Goal: Transaction & Acquisition: Purchase product/service

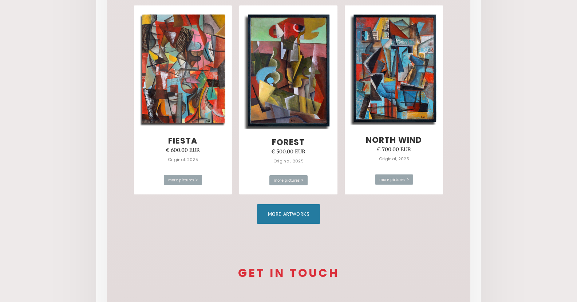
scroll to position [437, 0]
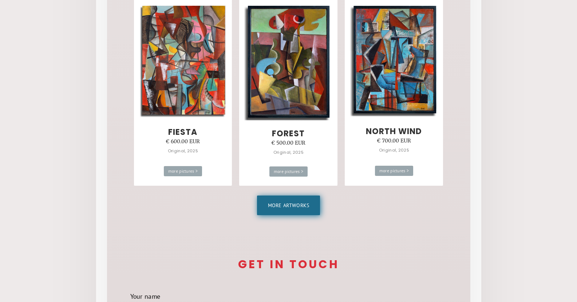
click at [293, 206] on link "More artworks" at bounding box center [288, 206] width 63 height 20
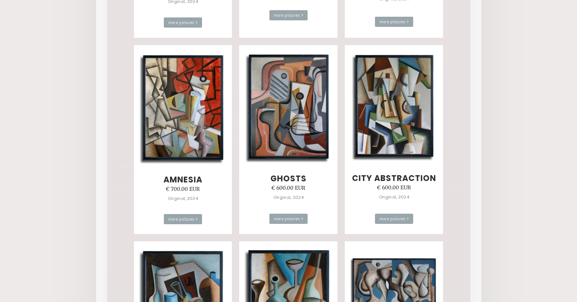
scroll to position [1601, 0]
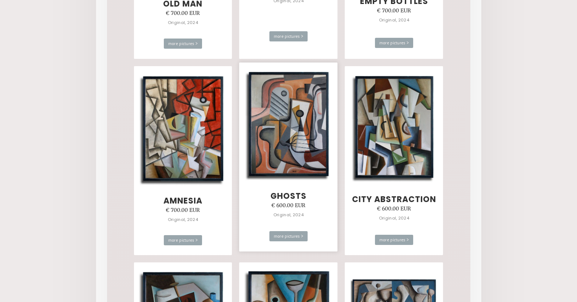
click at [299, 147] on img at bounding box center [288, 125] width 88 height 112
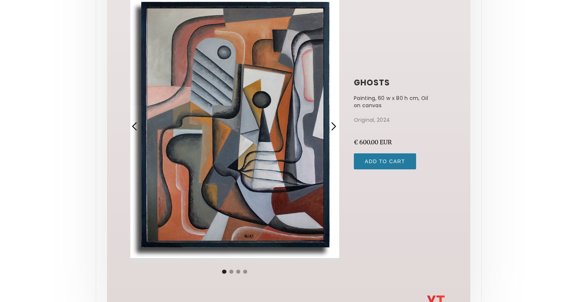
scroll to position [83, 0]
click at [335, 126] on div "next slide" at bounding box center [333, 126] width 9 height 9
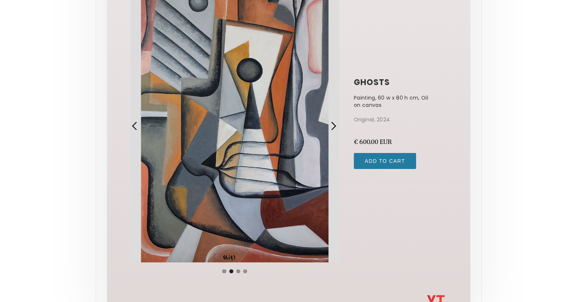
click at [331, 126] on div "next slide" at bounding box center [333, 126] width 9 height 9
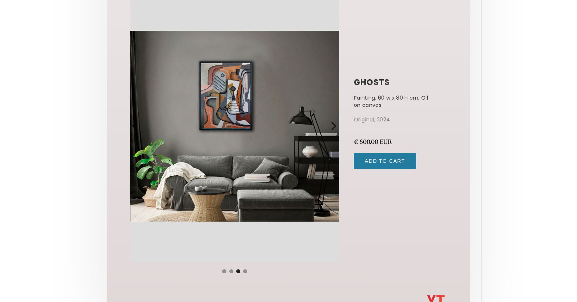
click at [333, 126] on div "next slide" at bounding box center [333, 126] width 9 height 9
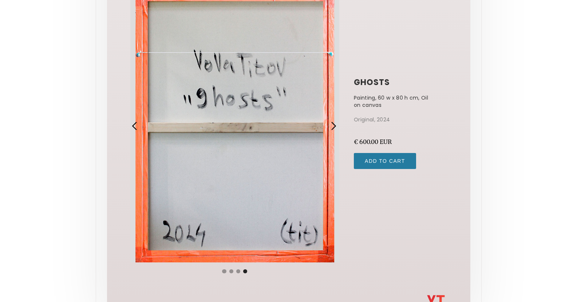
click at [135, 124] on div "previous slide" at bounding box center [134, 126] width 9 height 9
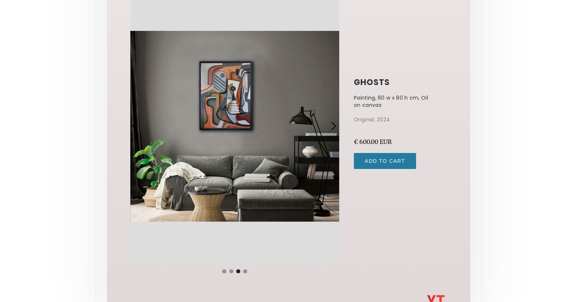
click at [135, 124] on div "previous slide" at bounding box center [134, 126] width 9 height 9
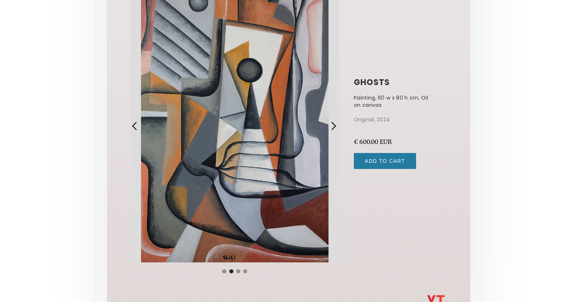
click at [135, 124] on div "previous slide" at bounding box center [134, 126] width 9 height 9
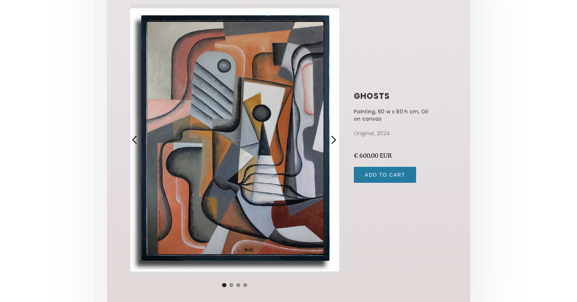
scroll to position [0, 0]
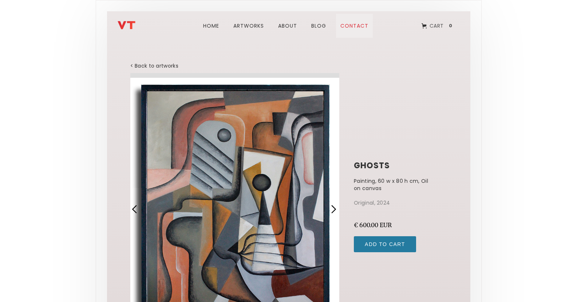
click at [357, 25] on link "Contact" at bounding box center [354, 26] width 37 height 24
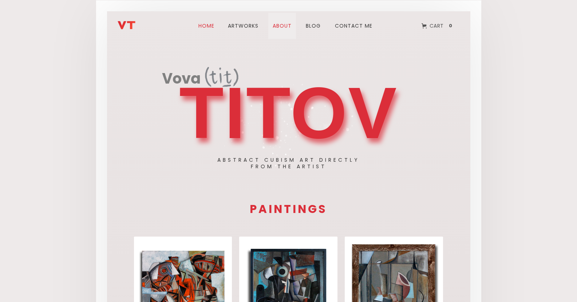
click at [287, 25] on link "about" at bounding box center [282, 26] width 28 height 26
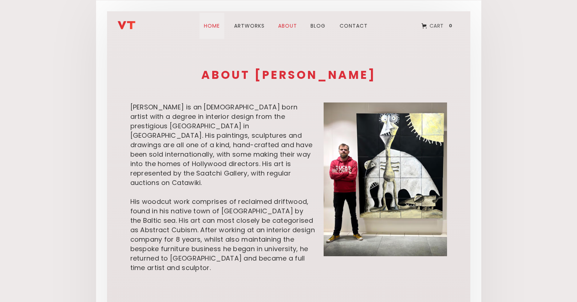
click at [215, 25] on link "Home" at bounding box center [211, 26] width 25 height 26
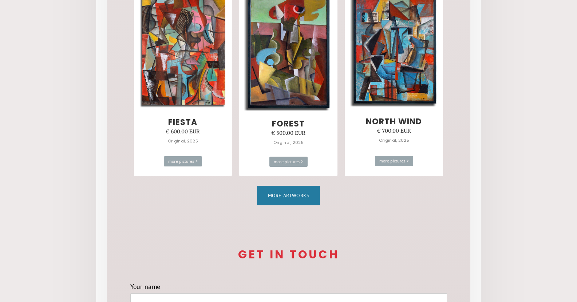
scroll to position [364, 0]
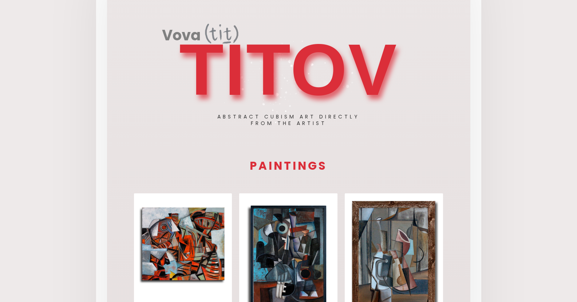
scroll to position [36, 0]
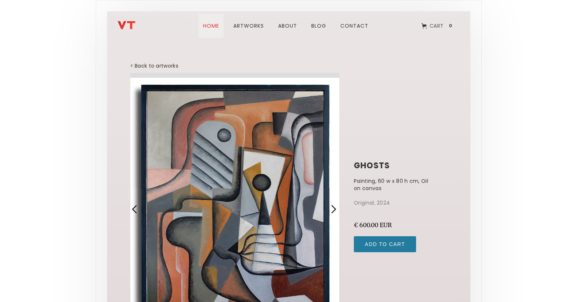
click at [212, 27] on link "Home" at bounding box center [211, 26] width 25 height 24
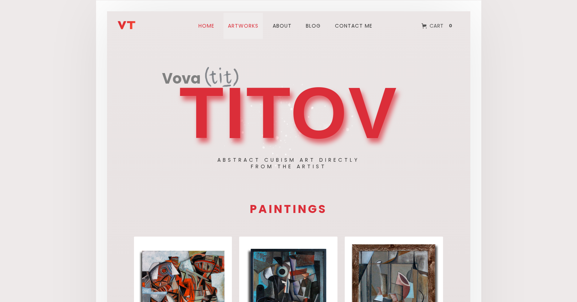
click at [245, 26] on link "ARTWORks" at bounding box center [242, 26] width 39 height 26
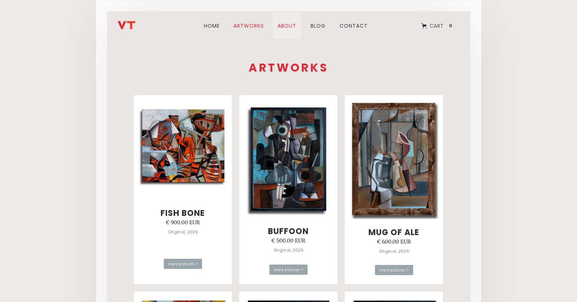
click at [284, 22] on link "about" at bounding box center [287, 26] width 28 height 26
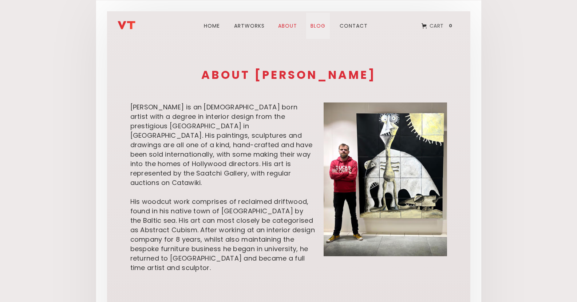
click at [319, 22] on link "blog" at bounding box center [318, 26] width 24 height 26
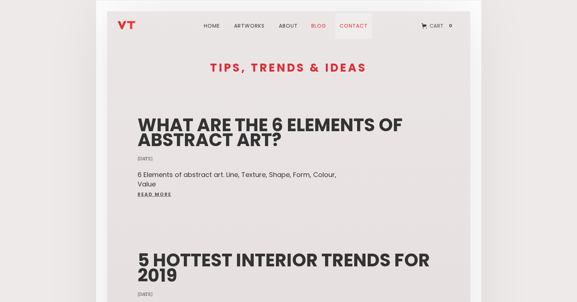
click at [351, 23] on link "Contact" at bounding box center [353, 26] width 37 height 26
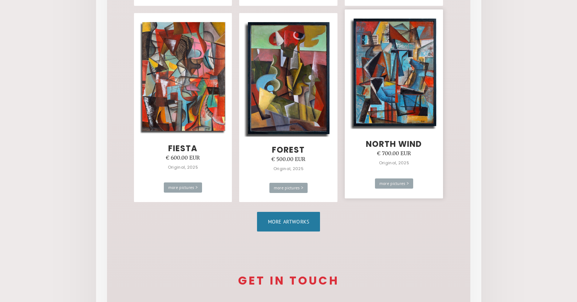
scroll to position [437, 0]
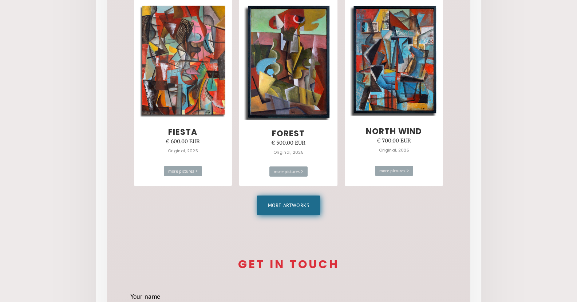
click at [302, 206] on link "More artworks" at bounding box center [288, 206] width 63 height 20
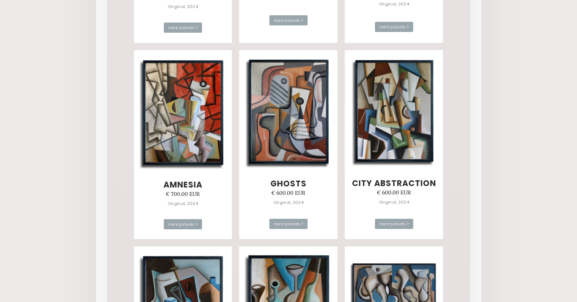
scroll to position [1601, 0]
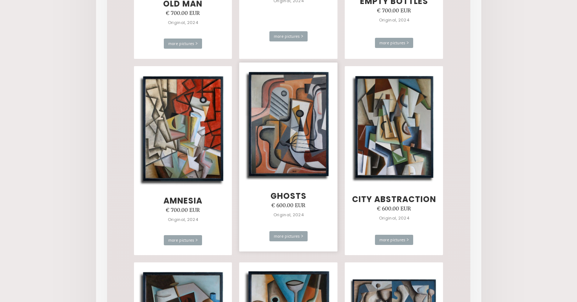
click at [285, 140] on img at bounding box center [288, 125] width 88 height 112
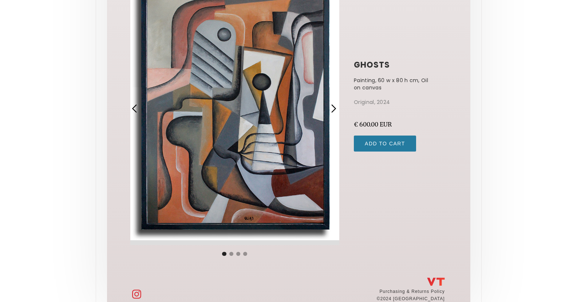
scroll to position [120, 0]
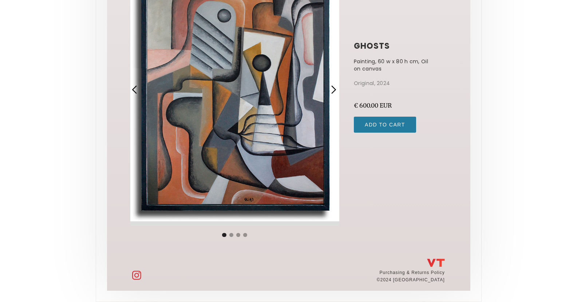
click at [255, 154] on div "1 of 4" at bounding box center [234, 89] width 209 height 273
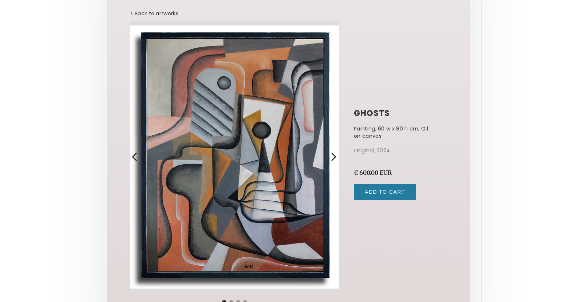
scroll to position [47, 0]
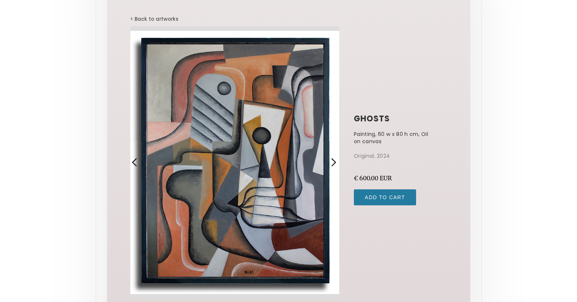
click at [334, 164] on div "next slide" at bounding box center [333, 162] width 9 height 9
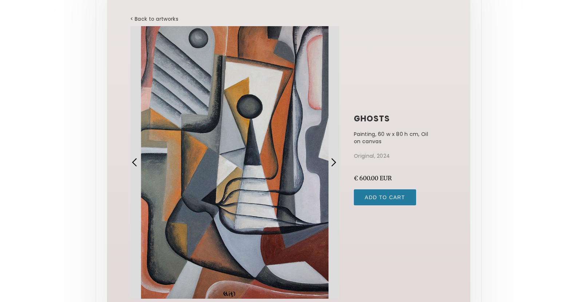
click at [334, 164] on div "next slide" at bounding box center [333, 162] width 9 height 9
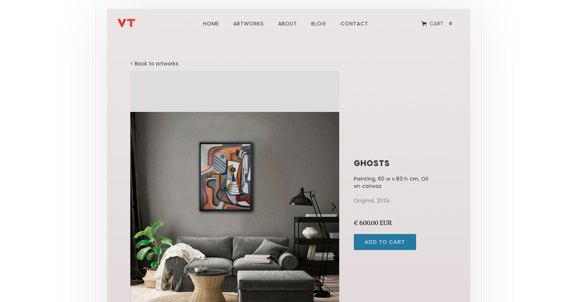
scroll to position [0, 0]
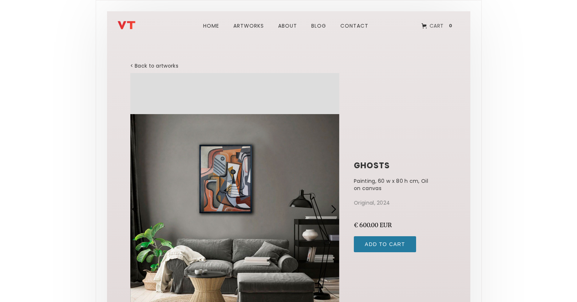
click at [331, 210] on div "next slide" at bounding box center [333, 209] width 9 height 9
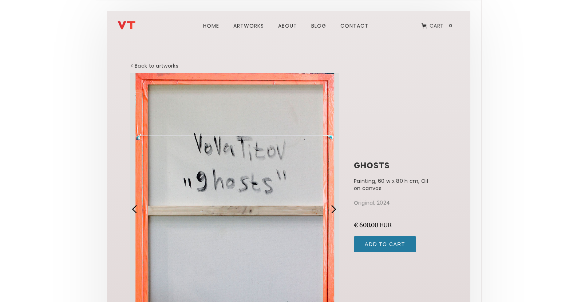
click at [331, 210] on div "next slide" at bounding box center [333, 209] width 9 height 9
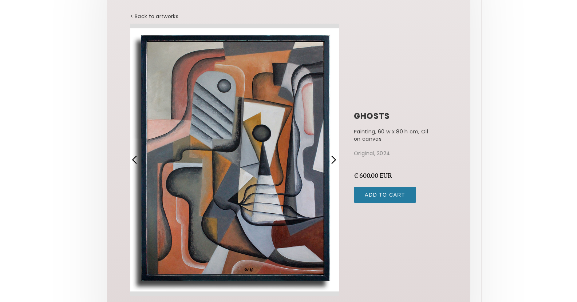
scroll to position [73, 0]
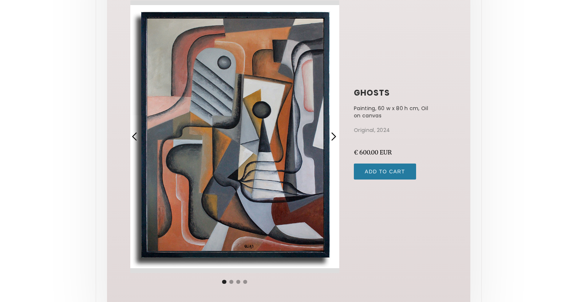
click at [330, 137] on div "next slide" at bounding box center [333, 136] width 9 height 9
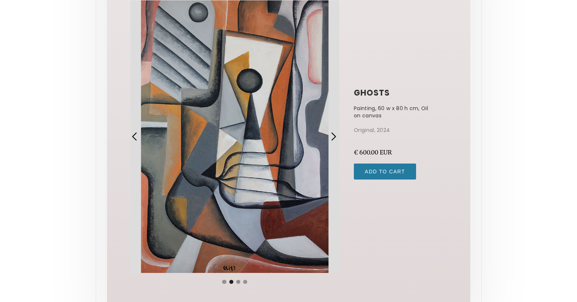
click at [135, 132] on div "previous slide" at bounding box center [136, 136] width 17 height 273
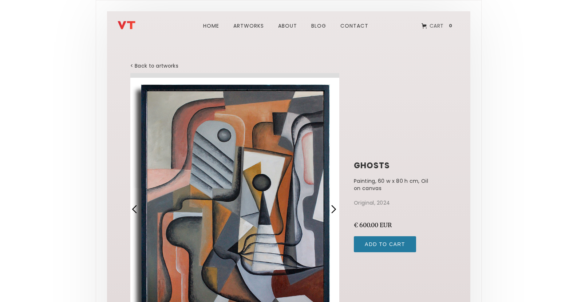
scroll to position [0, 0]
click at [163, 65] on link "< Back to artworks" at bounding box center [154, 65] width 48 height 7
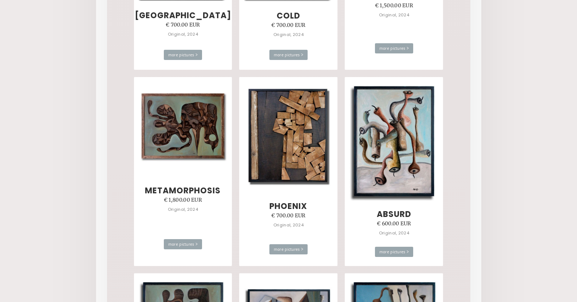
scroll to position [1201, 0]
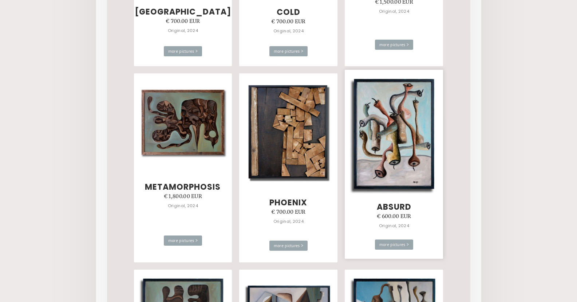
click at [408, 152] on img at bounding box center [394, 134] width 88 height 119
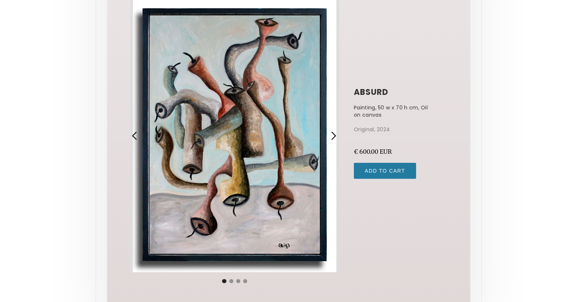
scroll to position [73, 0]
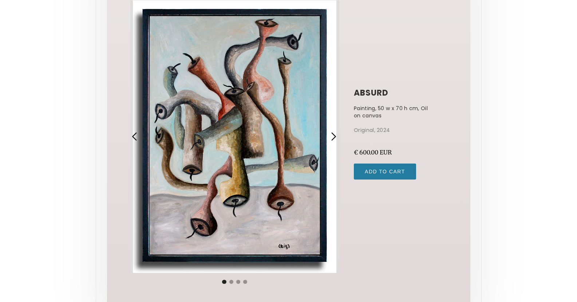
click at [331, 137] on div "next slide" at bounding box center [333, 136] width 9 height 9
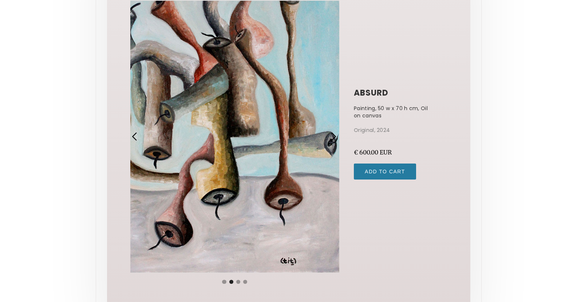
click at [334, 139] on div "next slide" at bounding box center [333, 136] width 9 height 9
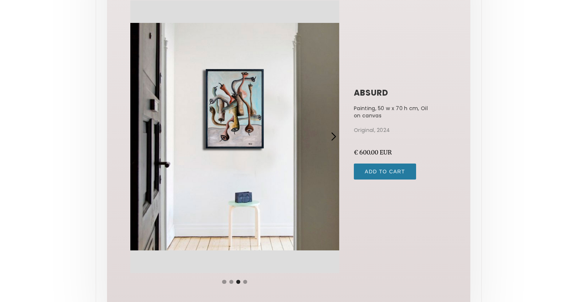
click at [334, 139] on div "next slide" at bounding box center [333, 136] width 9 height 9
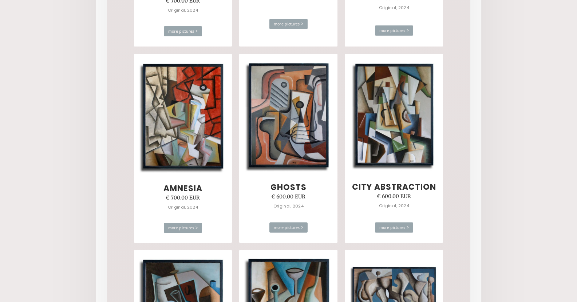
scroll to position [1570, 0]
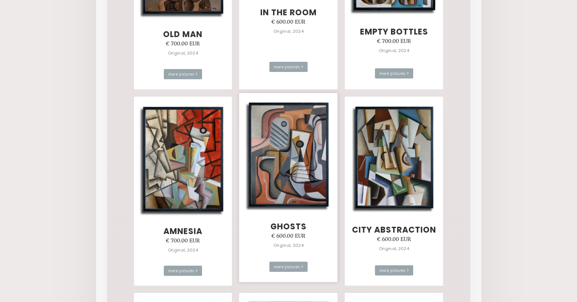
click at [298, 170] on img at bounding box center [288, 156] width 88 height 112
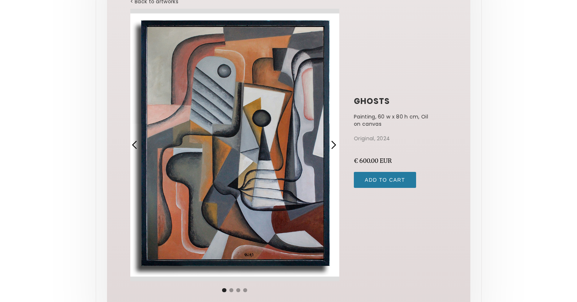
scroll to position [73, 0]
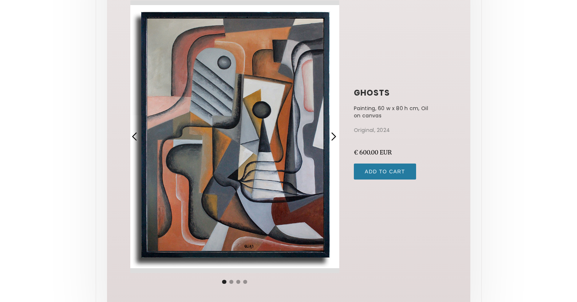
click at [270, 134] on div "1 of 4" at bounding box center [234, 136] width 209 height 273
click at [332, 135] on div "next slide" at bounding box center [333, 136] width 9 height 9
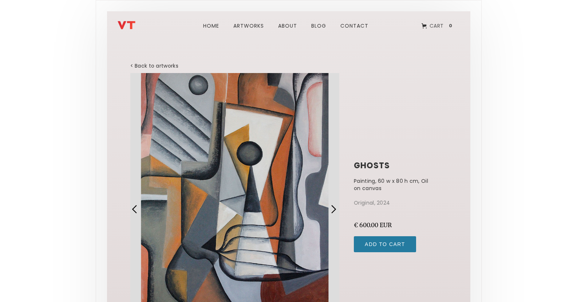
scroll to position [120, 0]
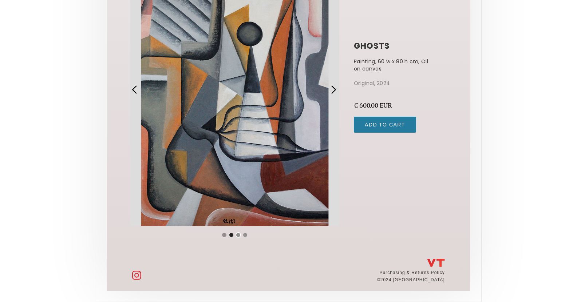
click at [238, 235] on div "Show slide 3 of 4" at bounding box center [238, 235] width 4 height 4
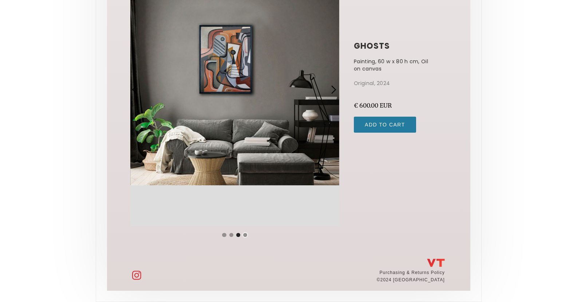
click at [244, 233] on div "Show slide 4 of 4" at bounding box center [245, 235] width 4 height 4
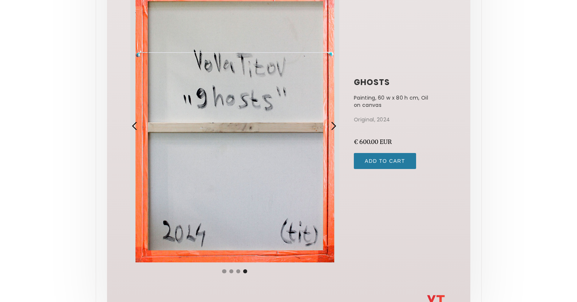
scroll to position [83, 0]
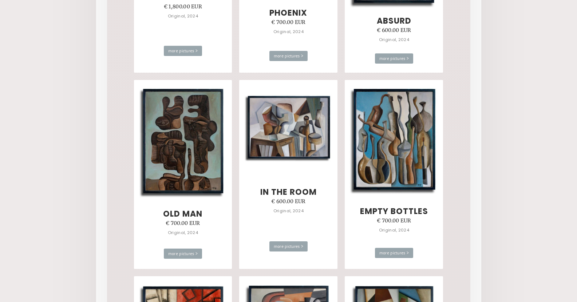
scroll to position [1390, 0]
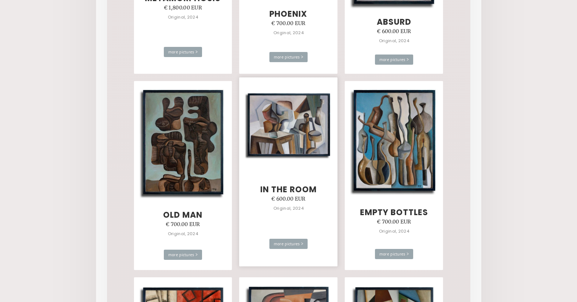
click at [293, 138] on img at bounding box center [288, 125] width 88 height 69
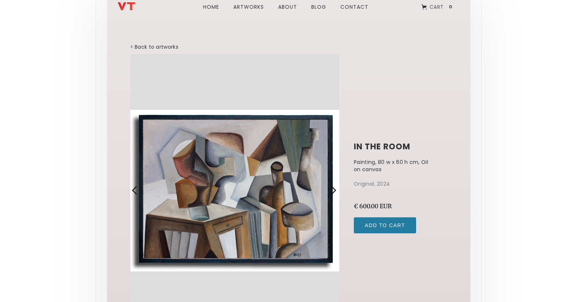
scroll to position [36, 0]
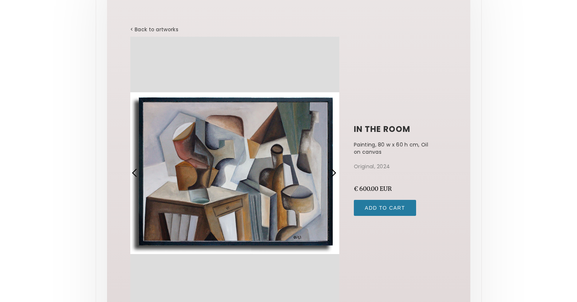
click at [334, 171] on div "next slide" at bounding box center [333, 172] width 9 height 9
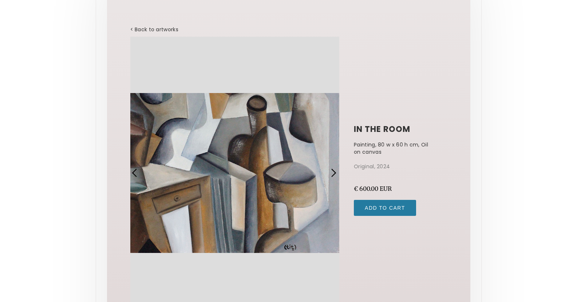
click at [331, 172] on div "next slide" at bounding box center [333, 172] width 9 height 9
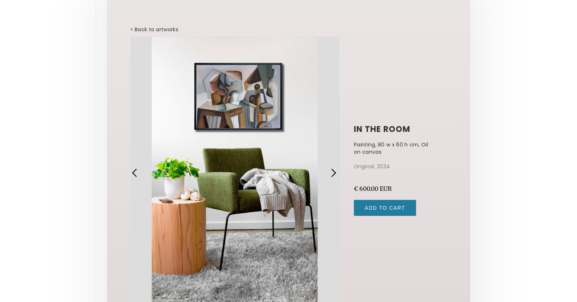
click at [132, 172] on div "previous slide" at bounding box center [134, 172] width 9 height 9
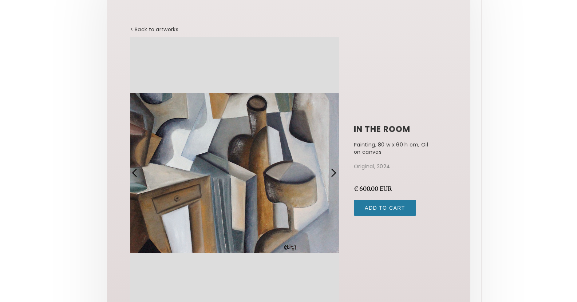
click at [132, 172] on div "previous slide" at bounding box center [134, 172] width 9 height 9
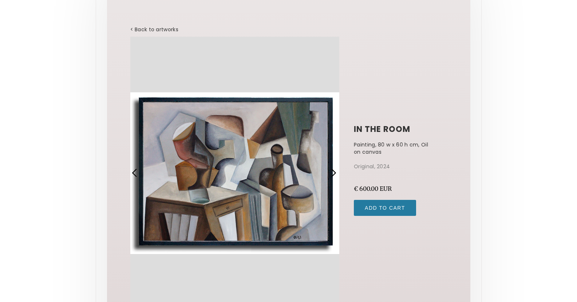
click at [132, 172] on div "previous slide" at bounding box center [134, 172] width 9 height 9
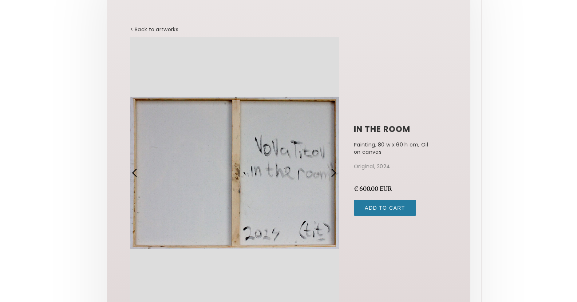
click at [132, 172] on div "previous slide" at bounding box center [134, 172] width 9 height 9
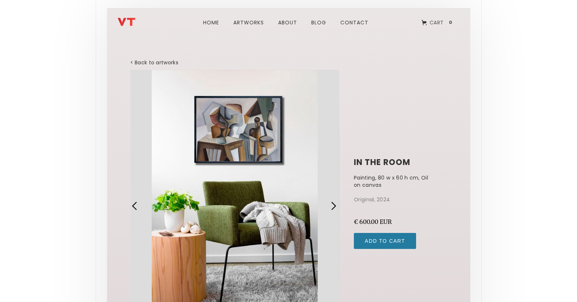
scroll to position [0, 0]
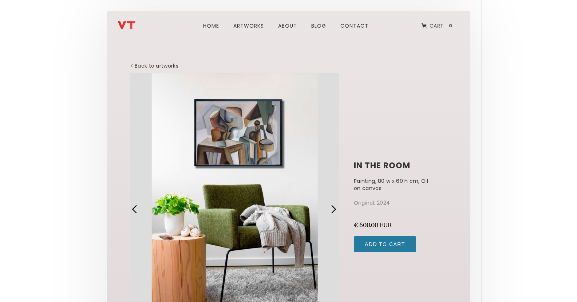
click at [331, 208] on div "next slide" at bounding box center [333, 209] width 9 height 9
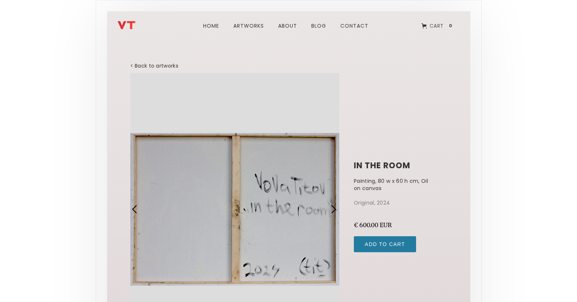
click at [331, 209] on div "next slide" at bounding box center [333, 209] width 9 height 9
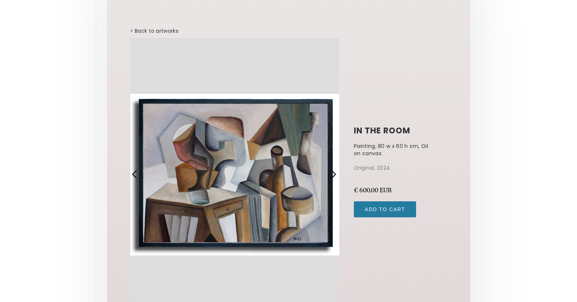
scroll to position [36, 0]
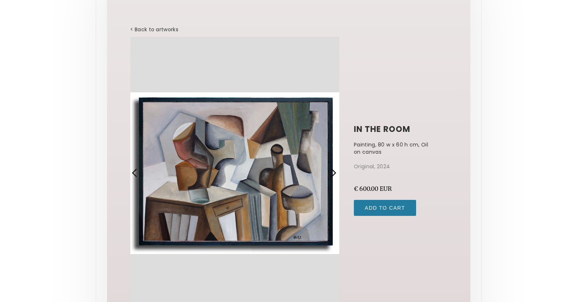
click at [281, 187] on div "1 of 4" at bounding box center [234, 173] width 209 height 273
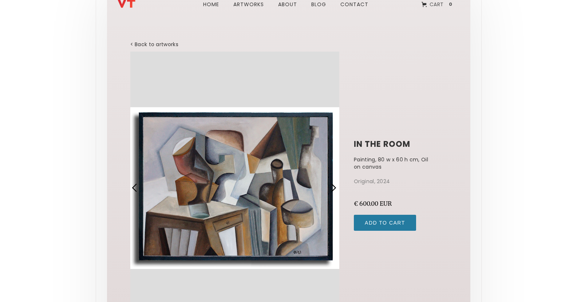
scroll to position [0, 0]
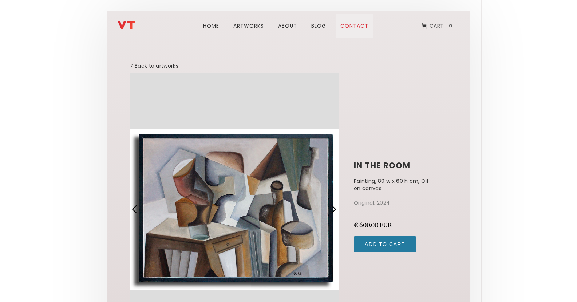
click at [356, 25] on link "Contact" at bounding box center [354, 26] width 37 height 24
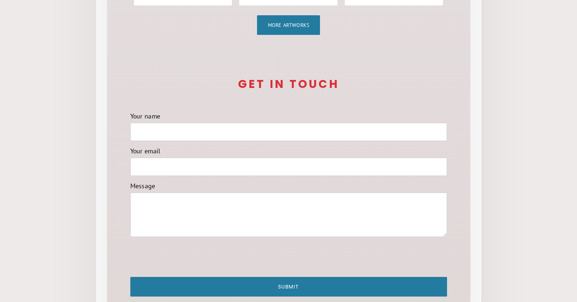
scroll to position [619, 0]
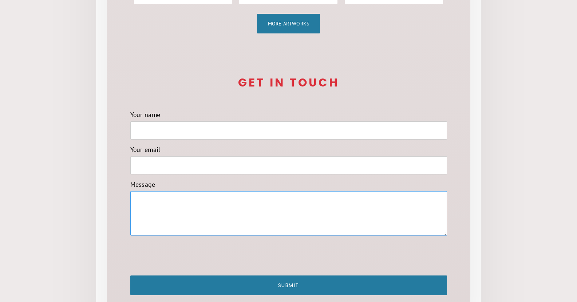
click at [160, 201] on textarea "Message" at bounding box center [288, 213] width 317 height 44
paste textarea "[URL][DOMAIN_NAME]"
click at [136, 199] on textarea "[URL][DOMAIN_NAME]" at bounding box center [288, 213] width 317 height 44
drag, startPoint x: 213, startPoint y: 198, endPoint x: 217, endPoint y: 199, distance: 4.4
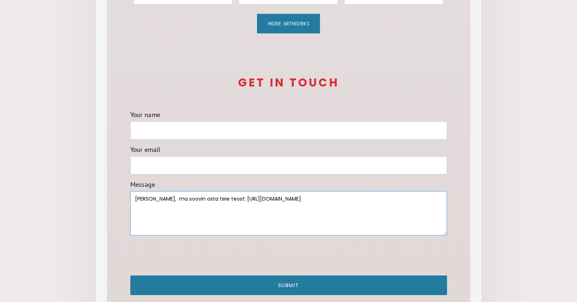
click at [215, 198] on textarea "Tere, ma soovin osta teie teost: https://www.vovatit.com/product/in-the-room" at bounding box center [288, 213] width 317 height 44
click at [213, 198] on textarea "Tere, ma soovin osta teie teost: https://www.vovatit.com/product/in-the-room" at bounding box center [288, 213] width 317 height 44
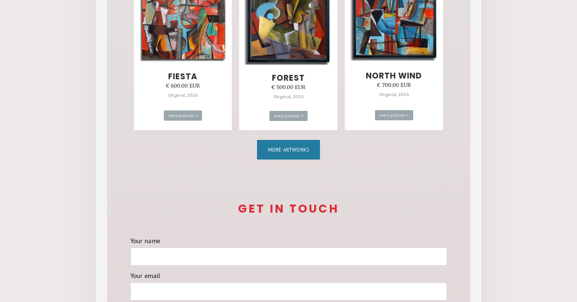
scroll to position [509, 0]
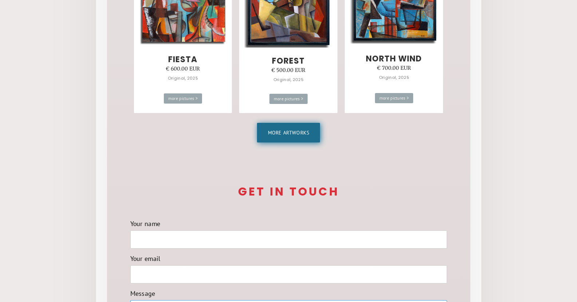
type textarea "Tere, ma soovin osta teie teost In the room: https://www.vovatit.com/product/in…"
click at [288, 133] on link "More artworks" at bounding box center [288, 133] width 63 height 20
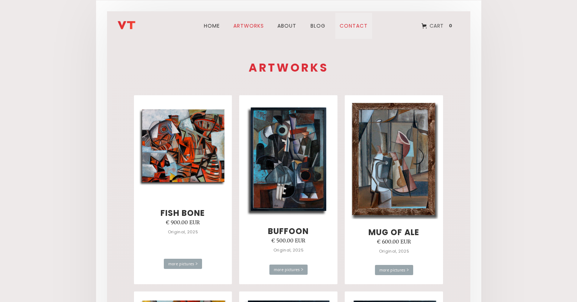
click at [353, 26] on link "Contact" at bounding box center [353, 26] width 37 height 26
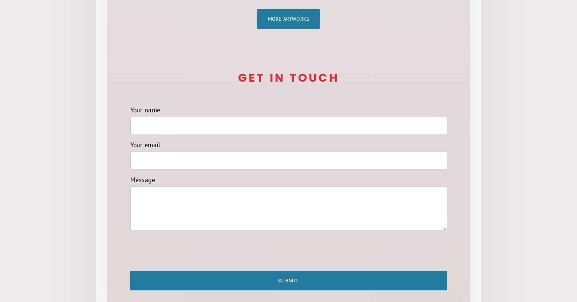
scroll to position [618, 0]
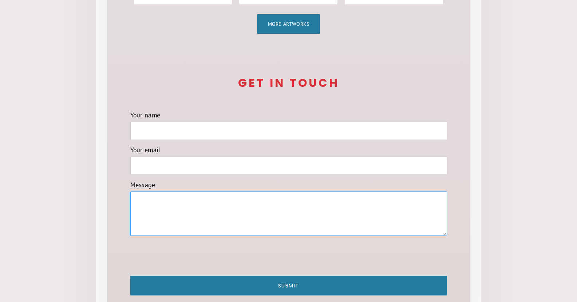
click at [148, 200] on textarea "Message" at bounding box center [288, 214] width 317 height 44
paste textarea "https://www.vovatit.com/product/in-the-room"
click at [243, 198] on textarea "Tere, ma soovin osta teie teost In the Room https://www.vovatit.com/product/in-…" at bounding box center [288, 214] width 317 height 44
click at [379, 200] on textarea "Tere, ma soovin osta teie teost In the Room: https://www.vovatit.com/product/in…" at bounding box center [288, 214] width 317 height 44
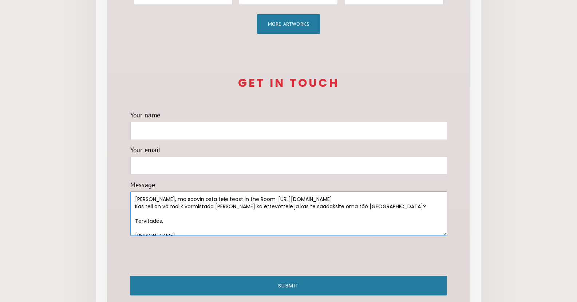
click at [148, 199] on textarea "Tere, ma soovin osta teie teost In the Room: https://www.vovatit.com/product/in…" at bounding box center [288, 214] width 317 height 44
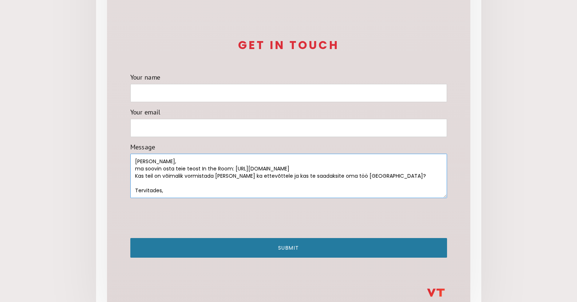
scroll to position [691, 0]
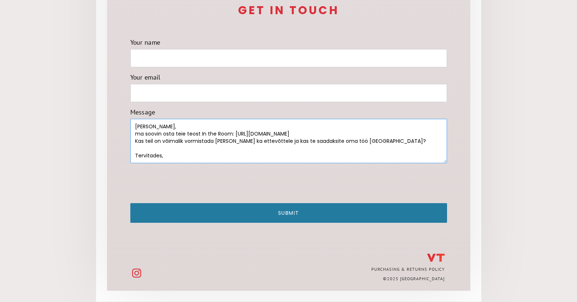
click at [278, 142] on textarea "Tere, ma soovin osta teie teost In the Room: https://www.vovatit.com/product/in…" at bounding box center [288, 141] width 317 height 44
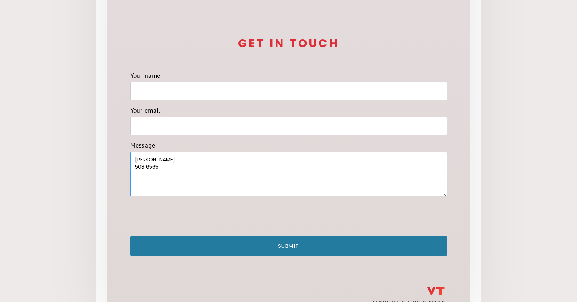
scroll to position [655, 0]
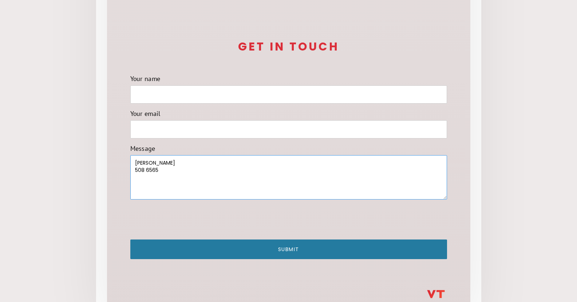
type textarea "Tere, ma soovin osta teie teost In the Room: https://www.vovatit.com/product/in…"
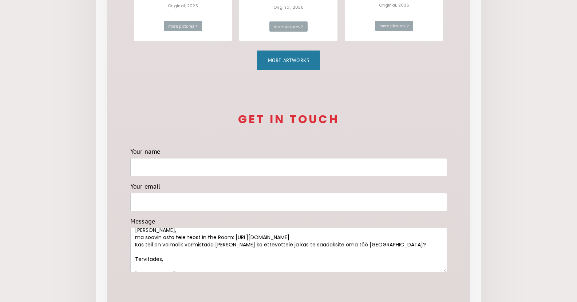
scroll to position [0, 0]
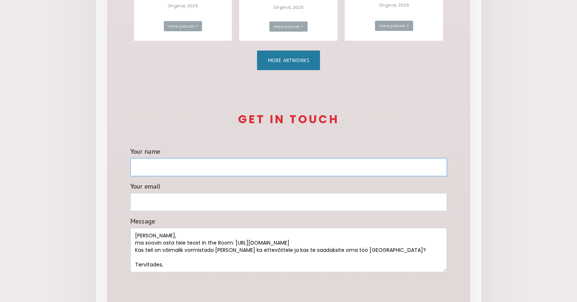
click at [179, 160] on input "Your name" at bounding box center [288, 167] width 317 height 18
type input "Helen"
click at [146, 203] on input "Your email" at bounding box center [288, 202] width 317 height 18
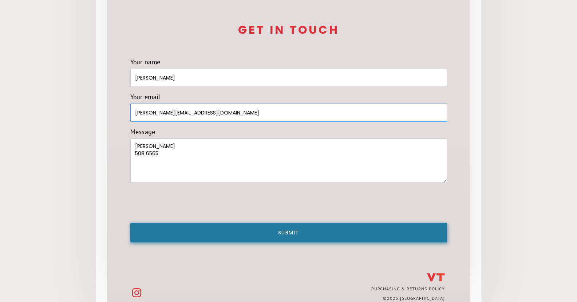
scroll to position [691, 0]
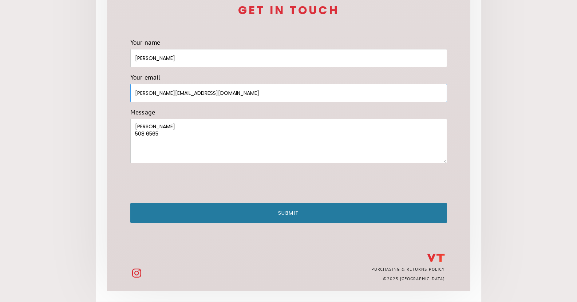
type input "helen@ringiaares.com"
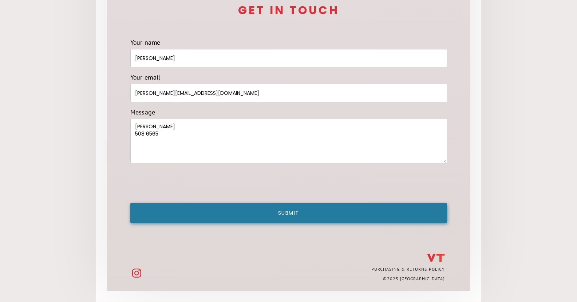
click at [286, 213] on input "Submit" at bounding box center [288, 213] width 317 height 20
type input "Please wait..."
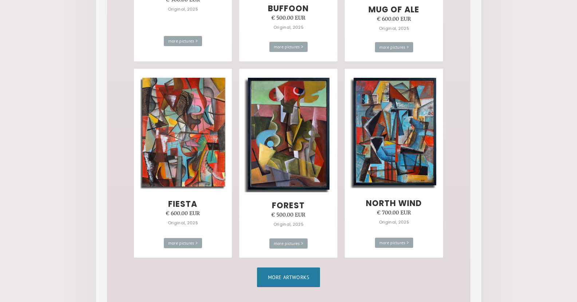
scroll to position [453, 0]
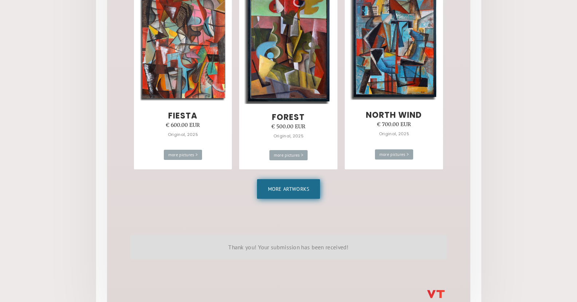
click at [291, 180] on link "More artworks" at bounding box center [288, 189] width 63 height 20
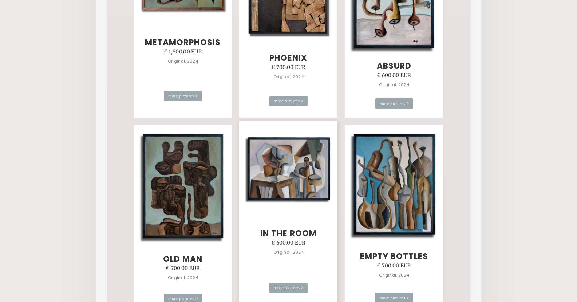
scroll to position [1346, 0]
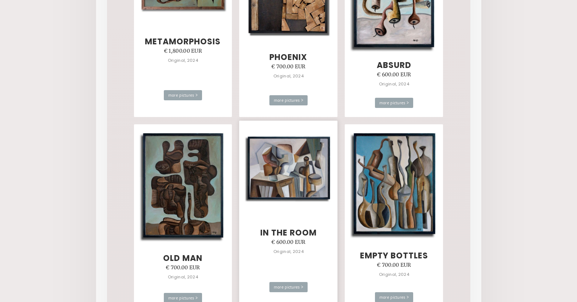
click at [298, 184] on img at bounding box center [288, 169] width 88 height 69
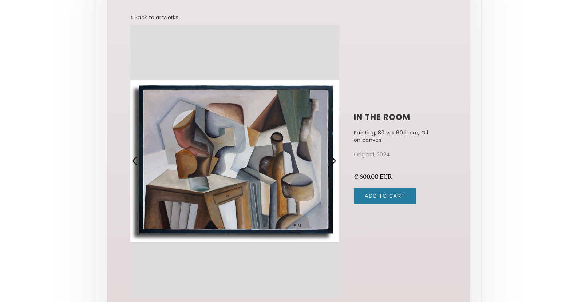
scroll to position [73, 0]
